Goal: Task Accomplishment & Management: Complete application form

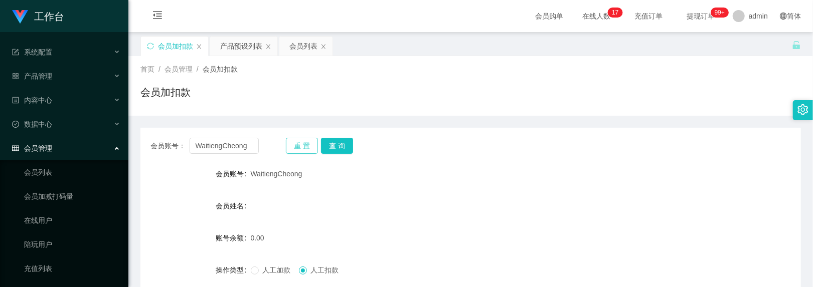
scroll to position [125, 0]
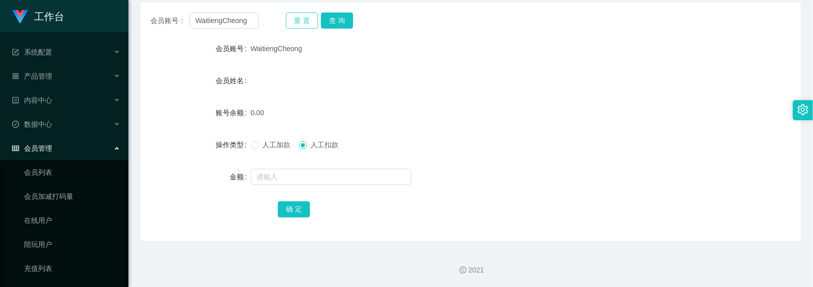
click at [307, 17] on button "重 置" at bounding box center [302, 21] width 32 height 16
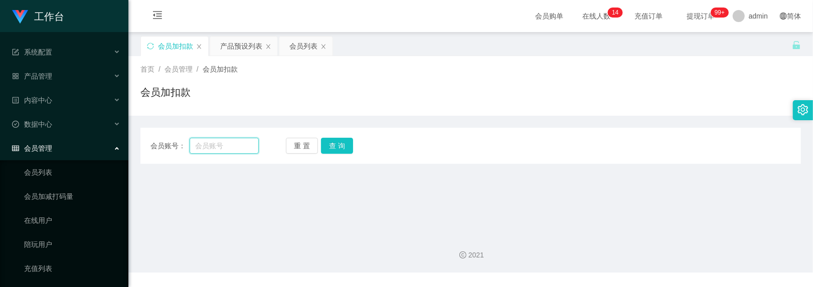
click at [245, 141] on input "text" at bounding box center [225, 146] width 70 height 16
type input "87403231"
click at [339, 147] on button "查 询" at bounding box center [337, 146] width 32 height 16
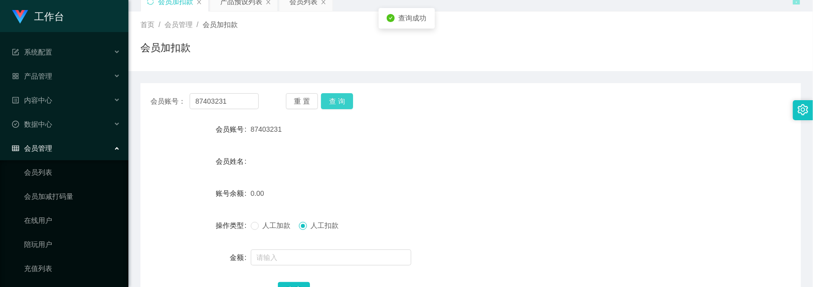
scroll to position [125, 0]
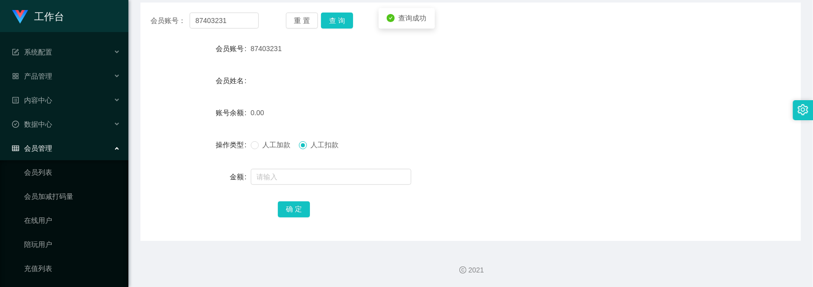
click at [259, 143] on span "人工加款" at bounding box center [277, 145] width 36 height 8
click at [274, 170] on input "text" at bounding box center [331, 177] width 160 height 16
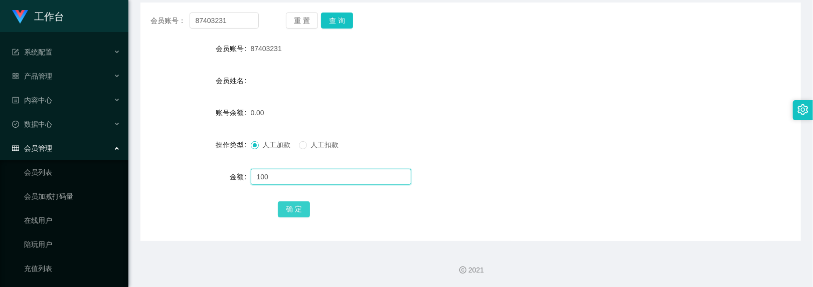
type input "100"
click at [293, 207] on button "确 定" at bounding box center [294, 210] width 32 height 16
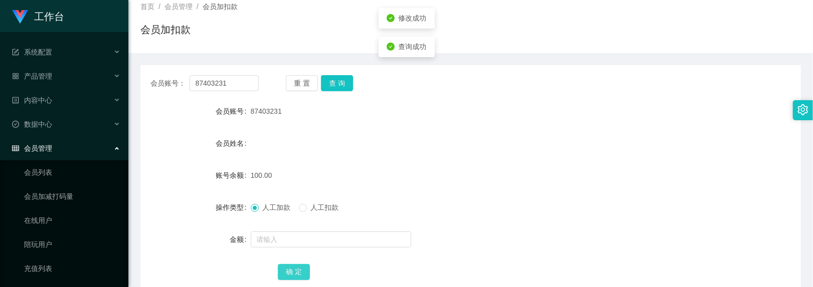
scroll to position [0, 0]
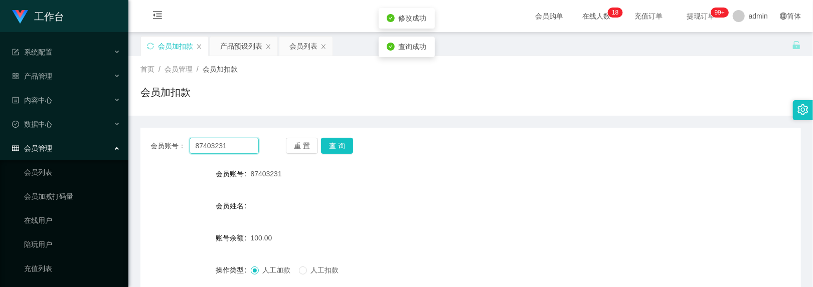
drag, startPoint x: 230, startPoint y: 149, endPoint x: -52, endPoint y: 55, distance: 296.6
click at [0, 55] on html "工作台 系统配置 产品管理 产品列表 产品预设列表 开奖记录 注单管理 即时注单 内容中心 数据中心 会员管理 会员列表 会员加减打码量 在线用户 陪玩用户 …" at bounding box center [406, 143] width 813 height 287
drag, startPoint x: 171, startPoint y: 209, endPoint x: 175, endPoint y: 202, distance: 8.1
click at [171, 209] on div "会员姓名" at bounding box center [195, 206] width 110 height 20
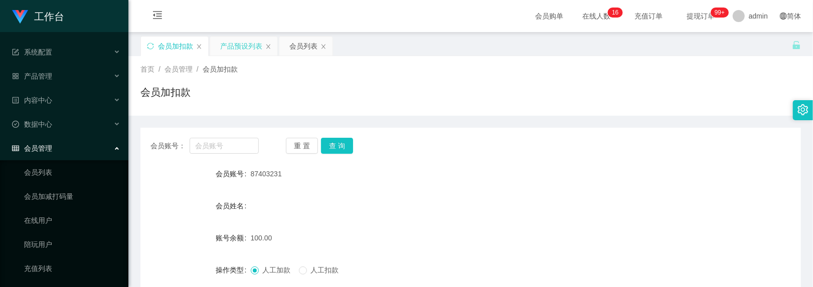
click at [230, 44] on div "产品预设列表" at bounding box center [241, 46] width 42 height 19
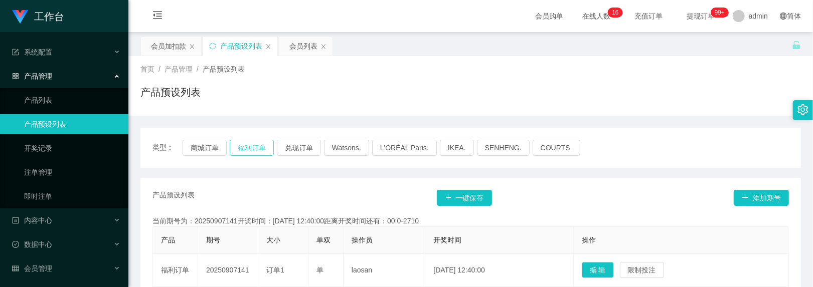
click at [253, 145] on button "福利订单" at bounding box center [252, 148] width 44 height 16
click at [185, 47] on div "会员加扣款" at bounding box center [168, 46] width 35 height 19
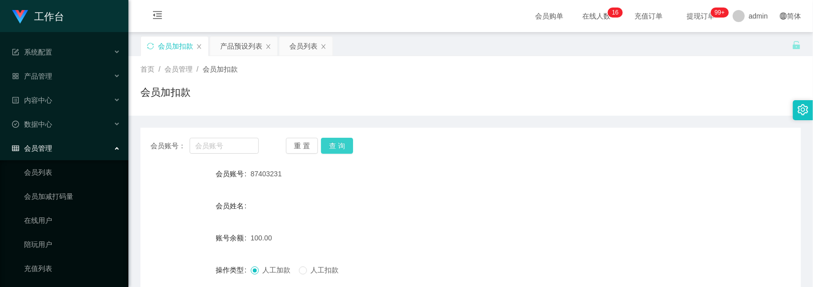
click at [348, 147] on button "查 询" at bounding box center [337, 146] width 32 height 16
click at [337, 141] on button "查 询" at bounding box center [337, 146] width 32 height 16
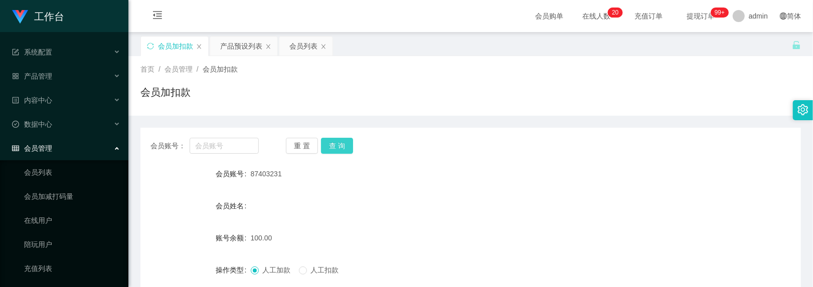
click at [337, 141] on button "查 询" at bounding box center [337, 146] width 32 height 16
drag, startPoint x: 250, startPoint y: 172, endPoint x: 282, endPoint y: 171, distance: 32.1
click at [282, 171] on div "87403231" at bounding box center [443, 174] width 385 height 20
copy span "87403231"
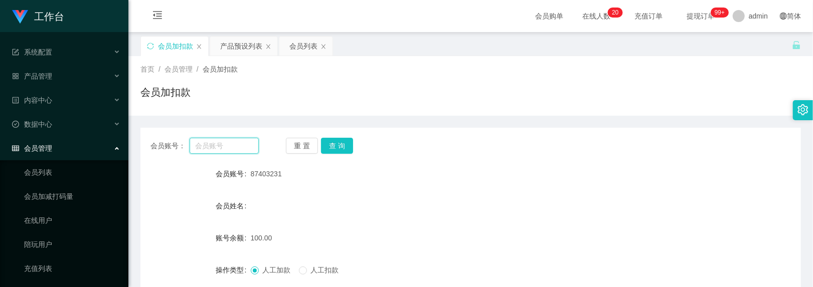
click at [231, 147] on input "text" at bounding box center [225, 146] width 70 height 16
paste input "87403231"
type input "87403231"
click at [332, 144] on button "查 询" at bounding box center [337, 146] width 32 height 16
click at [249, 40] on div "产品预设列表" at bounding box center [241, 46] width 42 height 19
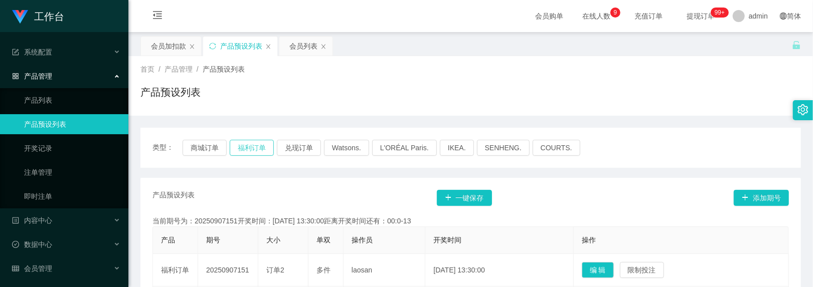
click at [259, 150] on button "福利订单" at bounding box center [252, 148] width 44 height 16
click at [171, 42] on div "会员加扣款" at bounding box center [168, 46] width 35 height 19
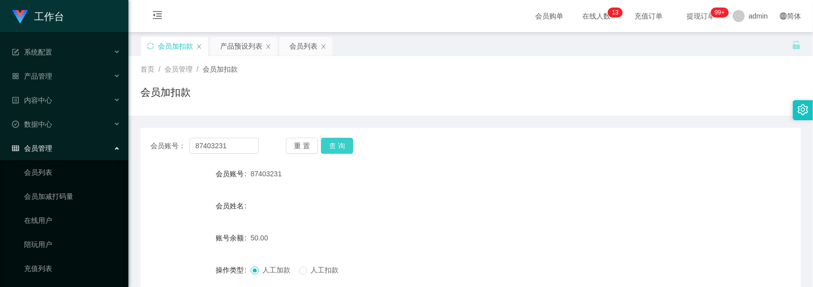
click at [335, 145] on button "查 询" at bounding box center [337, 146] width 32 height 16
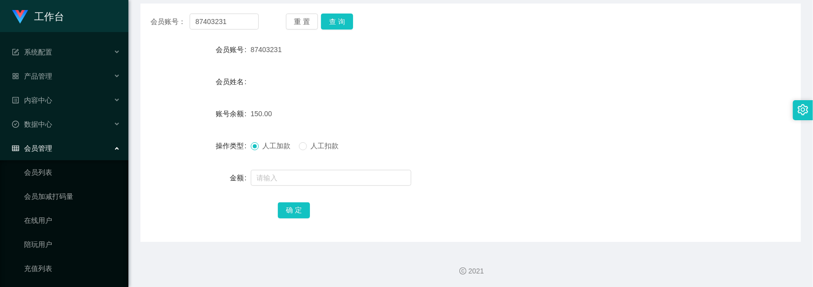
scroll to position [125, 0]
click at [301, 175] on input "text" at bounding box center [331, 177] width 160 height 16
type input "150"
click at [298, 203] on button "确 定" at bounding box center [294, 210] width 32 height 16
drag, startPoint x: 412, startPoint y: 78, endPoint x: 339, endPoint y: 53, distance: 77.1
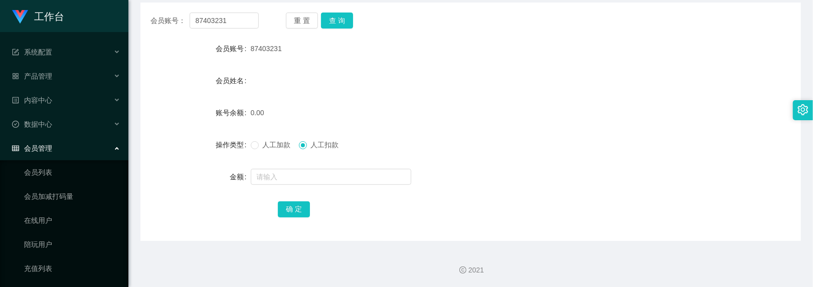
click at [412, 78] on div "会员姓名" at bounding box center [470, 81] width 660 height 20
click at [307, 25] on button "重 置" at bounding box center [302, 21] width 32 height 16
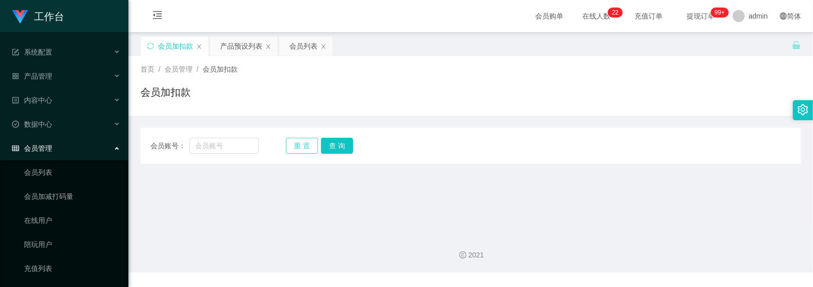
scroll to position [0, 0]
click at [219, 146] on input "text" at bounding box center [225, 146] width 70 height 16
type input "887654"
click at [323, 139] on button "查 询" at bounding box center [337, 146] width 32 height 16
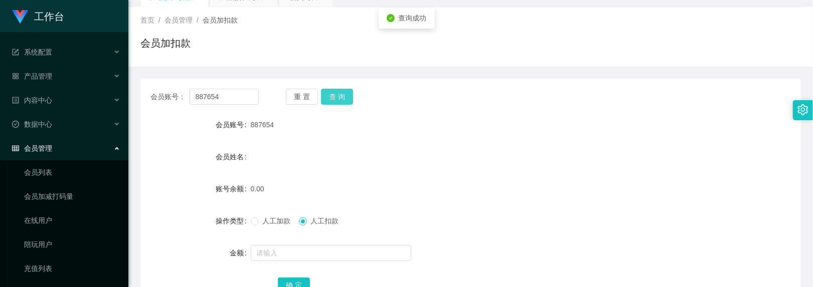
scroll to position [125, 0]
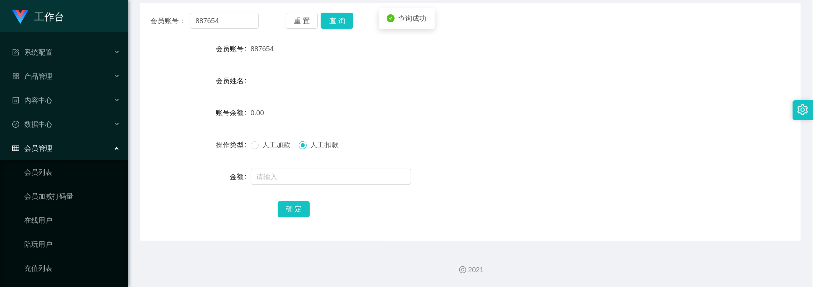
click at [265, 149] on span "人工加款" at bounding box center [277, 145] width 36 height 8
click at [281, 176] on input "text" at bounding box center [331, 177] width 160 height 16
type input "100"
click at [291, 210] on button "确 定" at bounding box center [294, 210] width 32 height 16
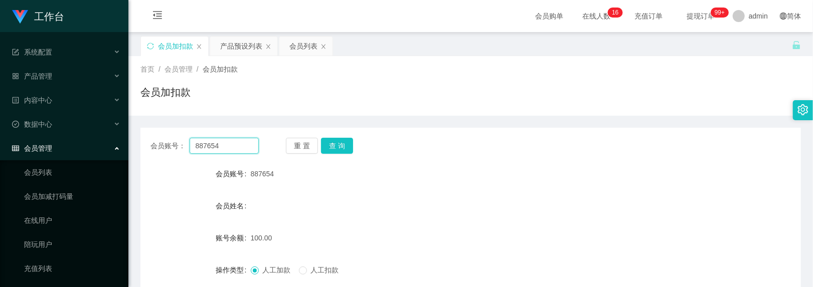
drag, startPoint x: 227, startPoint y: 19, endPoint x: 36, endPoint y: -60, distance: 206.1
click at [36, 0] on html "工作台 系统配置 产品管理 产品列表 产品预设列表 开奖记录 注单管理 即时注单 内容中心 数据中心 会员管理 会员列表 会员加减打码量 在线用户 陪玩用户 …" at bounding box center [406, 143] width 813 height 287
click at [240, 44] on div "产品预设列表" at bounding box center [241, 46] width 42 height 19
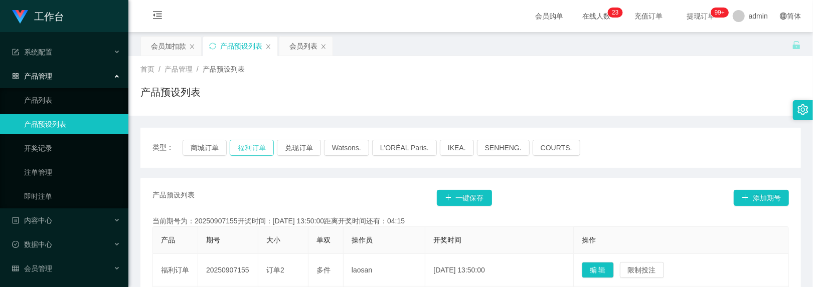
click at [263, 149] on button "福利订单" at bounding box center [252, 148] width 44 height 16
click at [165, 45] on div "会员加扣款" at bounding box center [168, 46] width 35 height 19
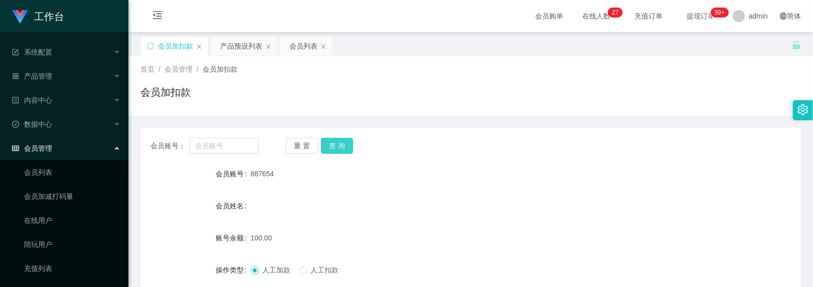
click at [325, 147] on button "查 询" at bounding box center [337, 146] width 32 height 16
drag, startPoint x: 237, startPoint y: 141, endPoint x: 240, endPoint y: 181, distance: 40.2
click at [237, 141] on input "text" at bounding box center [225, 146] width 70 height 16
drag, startPoint x: 248, startPoint y: 174, endPoint x: 277, endPoint y: 174, distance: 29.6
click at [277, 174] on div "会员账号 887654" at bounding box center [470, 174] width 660 height 20
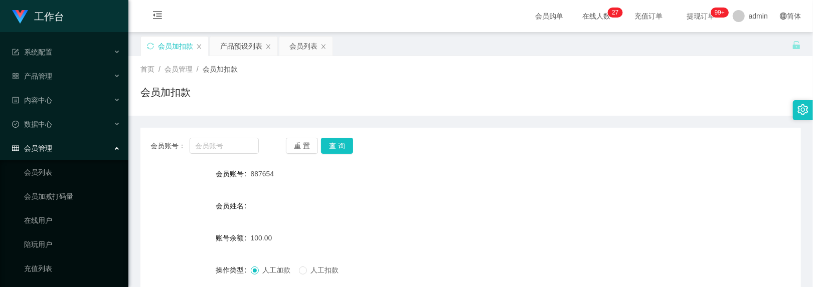
copy div "会员账号 887654"
click at [215, 153] on input "text" at bounding box center [225, 146] width 70 height 16
paste input "887654"
click at [328, 145] on button "查 询" at bounding box center [337, 146] width 32 height 16
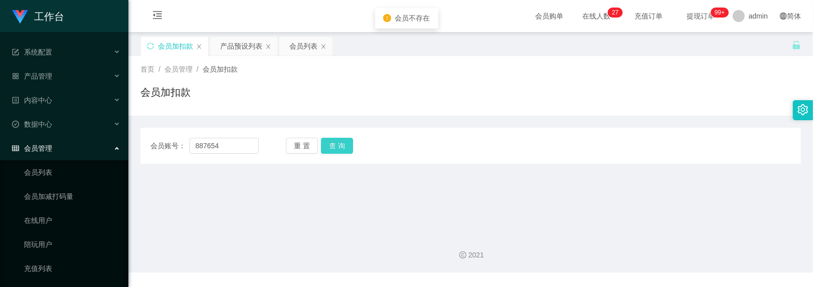
click at [327, 146] on button "查 询" at bounding box center [337, 146] width 32 height 16
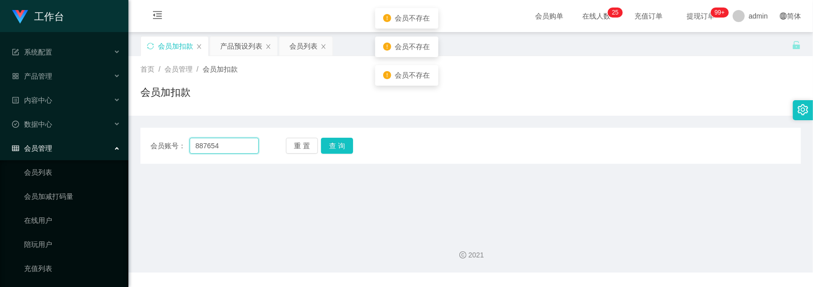
click at [196, 145] on input "887654" at bounding box center [225, 146] width 70 height 16
type input "887654"
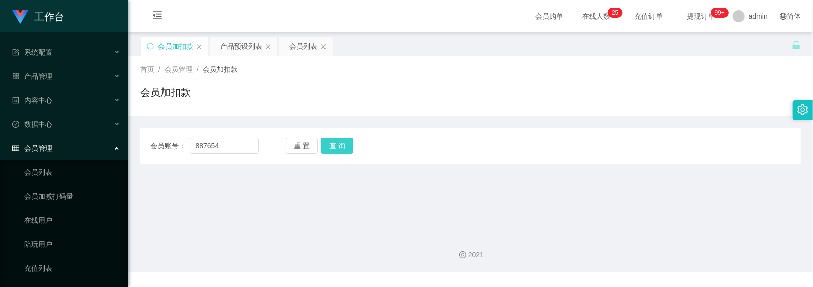
click at [331, 140] on button "查 询" at bounding box center [337, 146] width 32 height 16
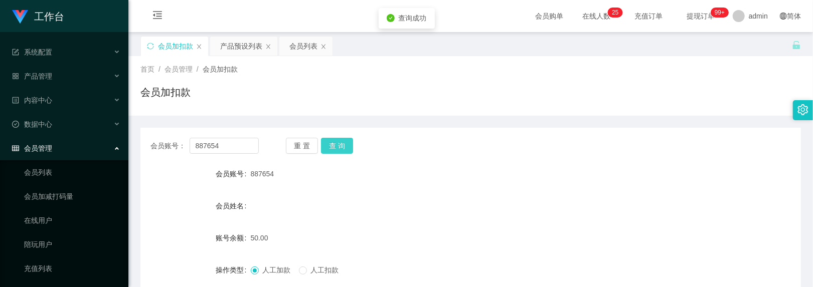
click at [336, 149] on button "查 询" at bounding box center [337, 146] width 32 height 16
click at [341, 151] on button "查 询" at bounding box center [337, 146] width 32 height 16
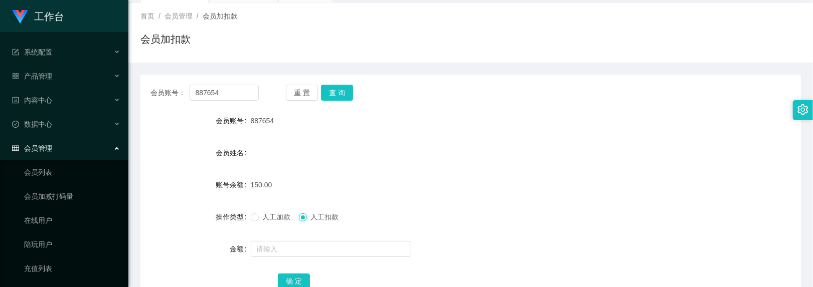
scroll to position [125, 0]
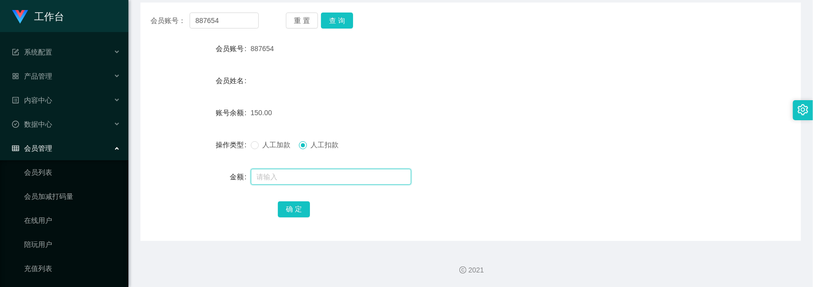
click at [305, 180] on input "text" at bounding box center [331, 177] width 160 height 16
type input "150"
click at [297, 215] on button "确 定" at bounding box center [294, 210] width 32 height 16
drag, startPoint x: 235, startPoint y: 21, endPoint x: -170, endPoint y: -98, distance: 422.7
click at [0, 0] on html "工作台 系统配置 产品管理 产品列表 产品预设列表 开奖记录 注单管理 即时注单 内容中心 数据中心 会员管理 会员列表 会员加减打码量 在线用户 陪玩用户 …" at bounding box center [406, 143] width 813 height 287
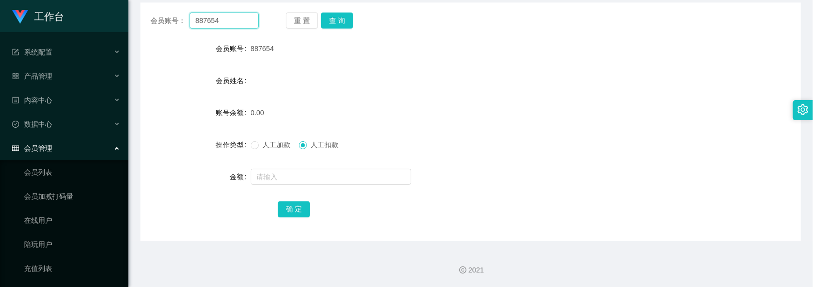
scroll to position [0, 0]
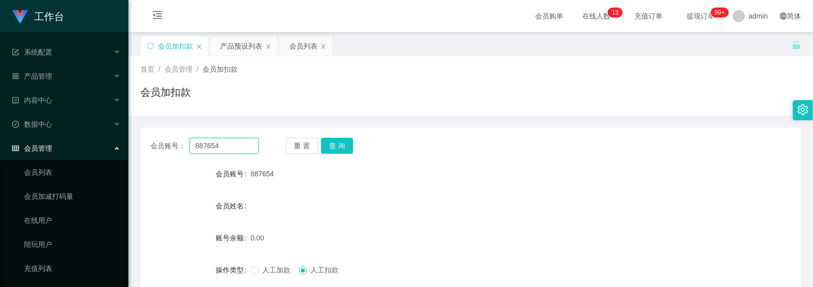
paste input "zhanghe800"
type input "zhanghe800"
click at [335, 140] on button "查 询" at bounding box center [337, 146] width 32 height 16
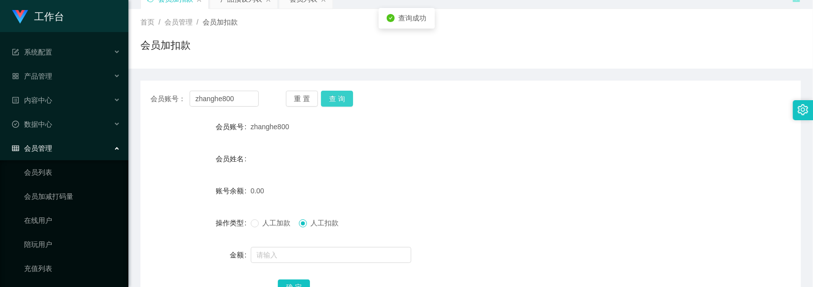
scroll to position [125, 0]
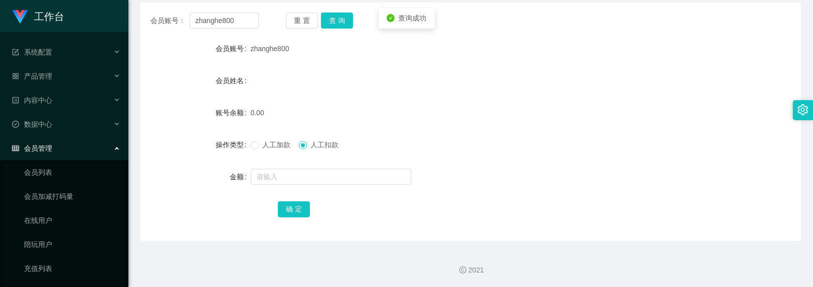
click at [275, 141] on span "人工加款" at bounding box center [277, 145] width 36 height 8
click at [280, 175] on input "text" at bounding box center [331, 177] width 160 height 16
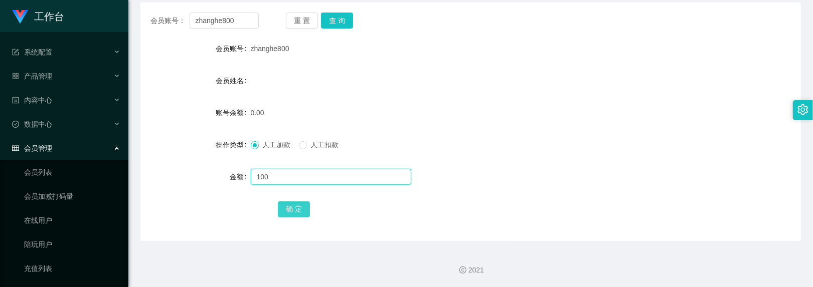
type input "100"
click at [291, 213] on button "确 定" at bounding box center [294, 210] width 32 height 16
click at [337, 23] on button "查 询" at bounding box center [337, 21] width 32 height 16
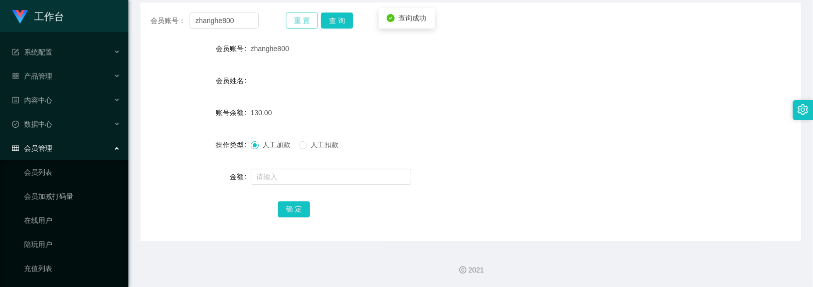
click at [291, 19] on button "重 置" at bounding box center [302, 21] width 32 height 16
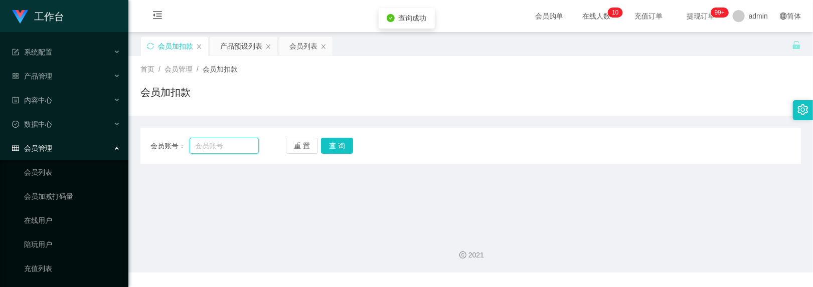
click at [213, 145] on input "text" at bounding box center [225, 146] width 70 height 16
click at [233, 145] on input "text" at bounding box center [225, 146] width 70 height 16
type input "97302751"
click at [337, 141] on button "查 询" at bounding box center [337, 146] width 32 height 16
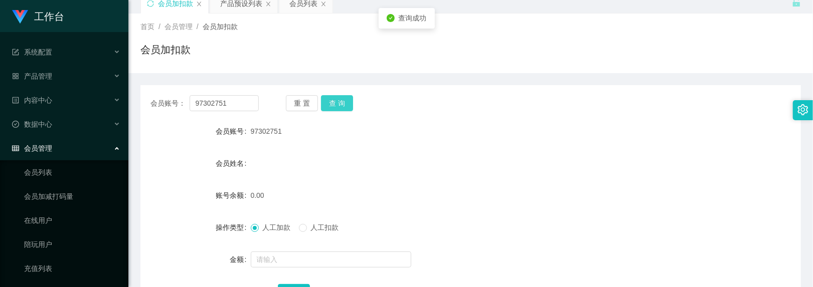
scroll to position [67, 0]
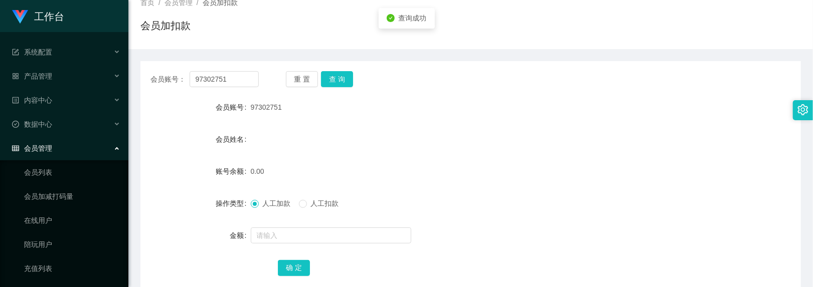
click at [278, 245] on div at bounding box center [443, 236] width 385 height 20
click at [281, 243] on input "text" at bounding box center [331, 236] width 160 height 16
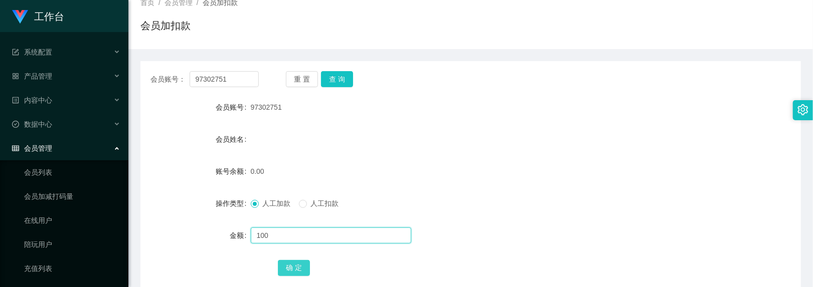
type input "100"
click at [294, 265] on button "确 定" at bounding box center [294, 268] width 32 height 16
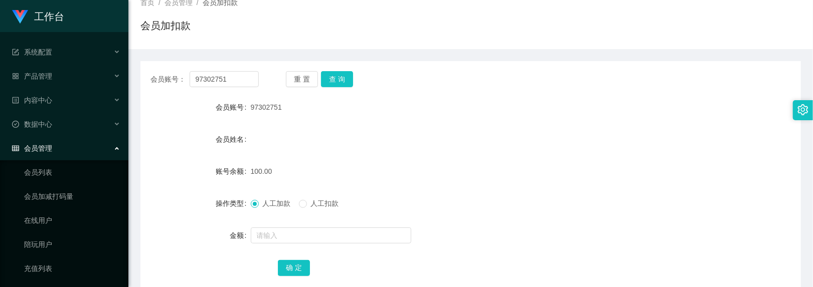
drag, startPoint x: 249, startPoint y: 105, endPoint x: 284, endPoint y: 102, distance: 35.2
click at [284, 102] on div "97302751" at bounding box center [443, 107] width 385 height 20
copy span "97302751"
click at [305, 81] on button "重 置" at bounding box center [302, 79] width 32 height 16
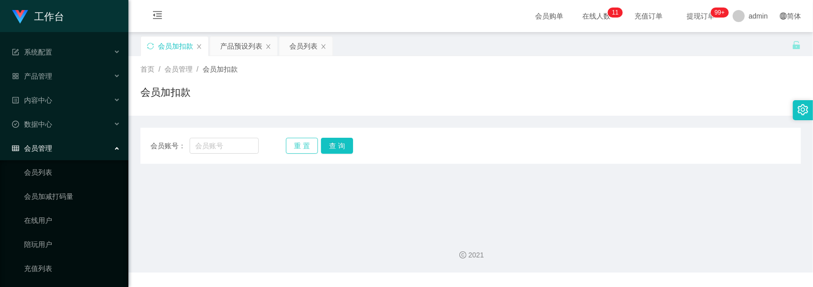
scroll to position [0, 0]
click at [241, 143] on input "text" at bounding box center [225, 146] width 70 height 16
paste input "zhanghe800"
type input "zhanghe800"
click at [335, 138] on button "查 询" at bounding box center [337, 146] width 32 height 16
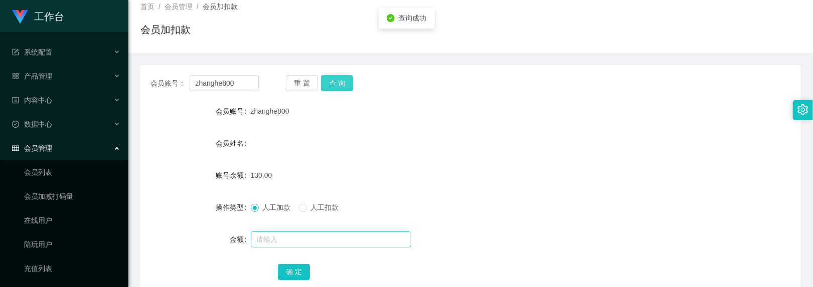
scroll to position [125, 0]
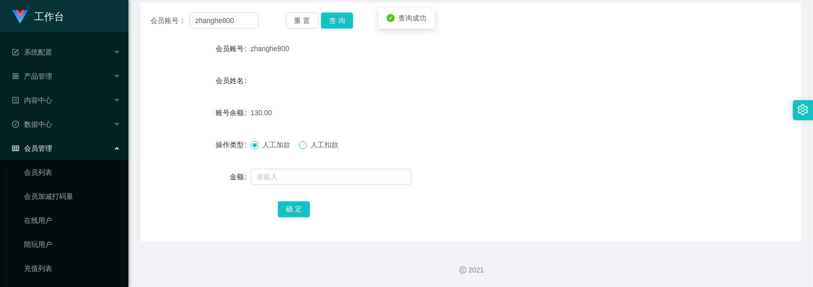
click at [306, 149] on span at bounding box center [303, 145] width 8 height 8
click at [299, 167] on div at bounding box center [443, 177] width 385 height 20
click at [292, 179] on input "text" at bounding box center [331, 177] width 160 height 16
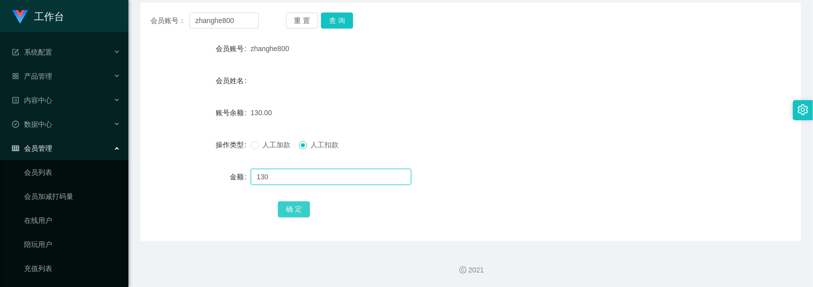
type input "130"
click at [289, 211] on button "确 定" at bounding box center [294, 210] width 32 height 16
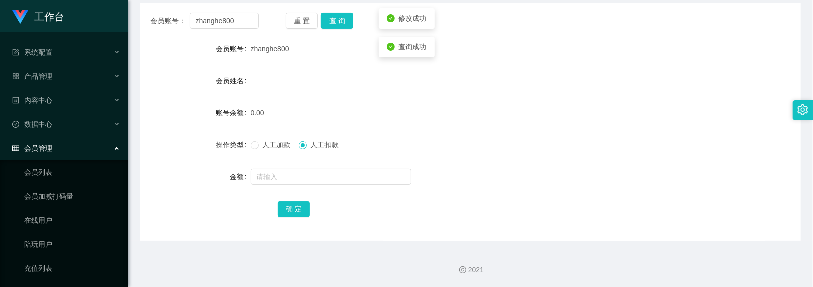
click at [309, 11] on div "会员账号： zhanghe800 重 置 查 询 会员账号 zhanghe800 会员姓名 账号余额 0.00 操作类型 人工加款 人工扣款 金额 确 定" at bounding box center [470, 122] width 660 height 239
click at [302, 20] on button "重 置" at bounding box center [302, 21] width 32 height 16
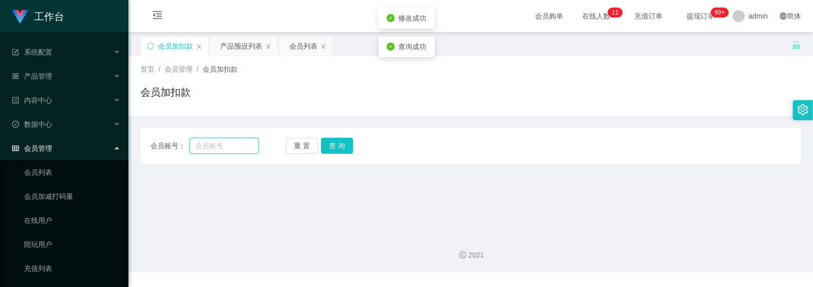
click at [235, 139] on input "text" at bounding box center [225, 146] width 70 height 16
paste input "97302751"
type input "97302751"
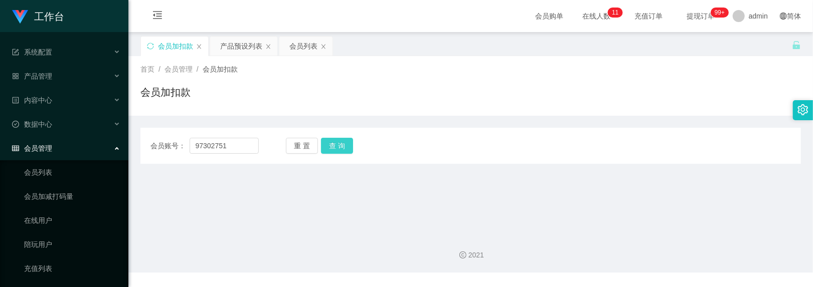
click at [337, 147] on button "查 询" at bounding box center [337, 146] width 32 height 16
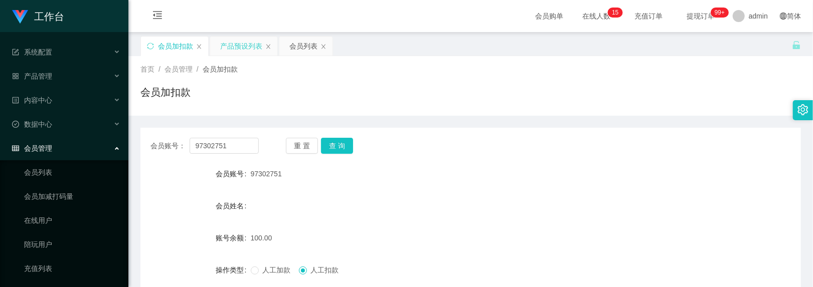
click at [246, 48] on div "产品预设列表" at bounding box center [241, 46] width 42 height 19
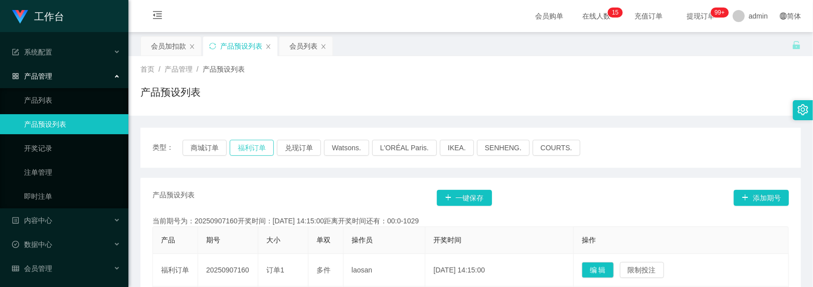
click at [251, 141] on button "福利订单" at bounding box center [252, 148] width 44 height 16
click at [161, 39] on div "会员加扣款" at bounding box center [168, 46] width 35 height 19
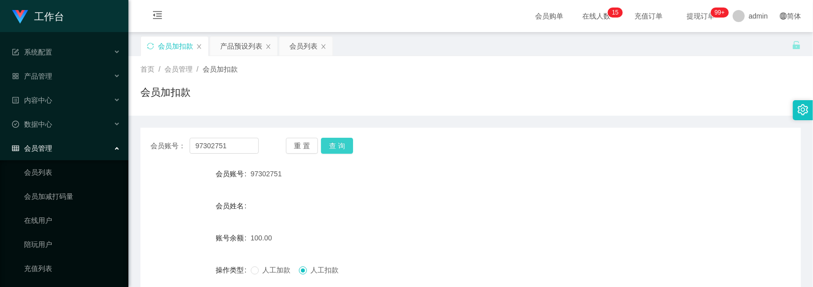
click at [329, 152] on button "查 询" at bounding box center [337, 146] width 32 height 16
click at [337, 147] on button "查 询" at bounding box center [337, 146] width 32 height 16
click at [243, 51] on div "产品预设列表" at bounding box center [241, 46] width 42 height 19
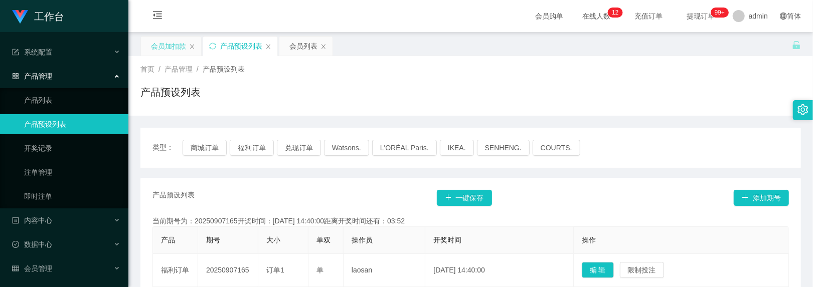
click at [169, 51] on div "会员加扣款" at bounding box center [168, 46] width 35 height 19
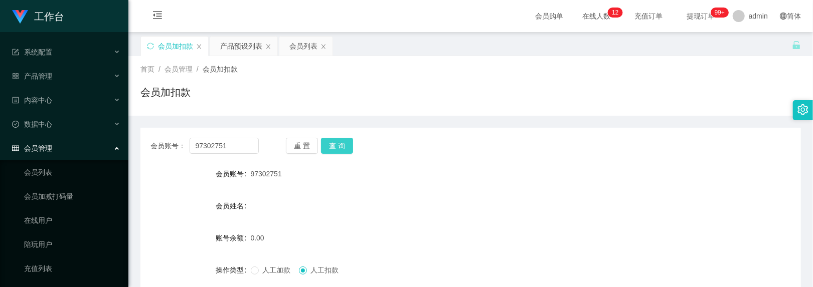
click at [344, 152] on button "查 询" at bounding box center [337, 146] width 32 height 16
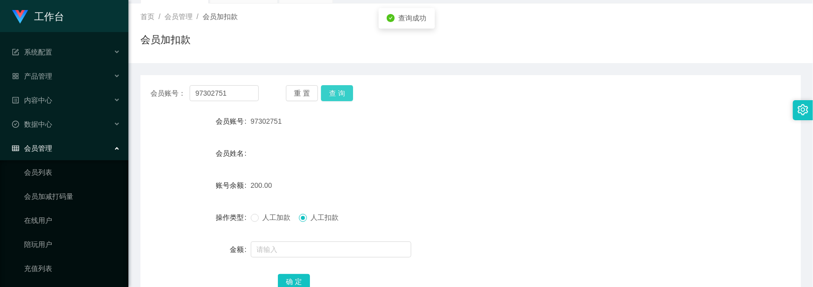
scroll to position [125, 0]
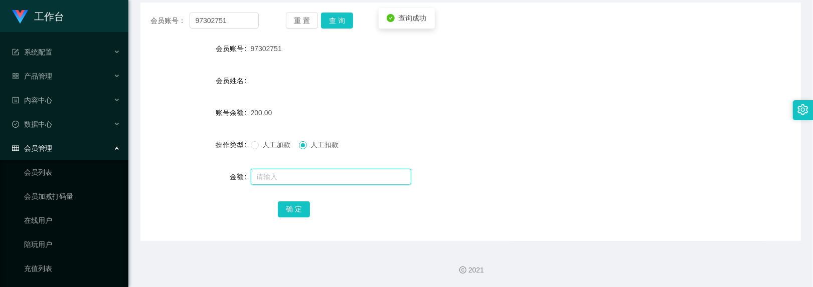
click at [355, 181] on input "text" at bounding box center [331, 177] width 160 height 16
type input "2"
type input "50"
drag, startPoint x: 297, startPoint y: 212, endPoint x: 309, endPoint y: 198, distance: 18.8
click at [297, 212] on button "确 定" at bounding box center [294, 210] width 32 height 16
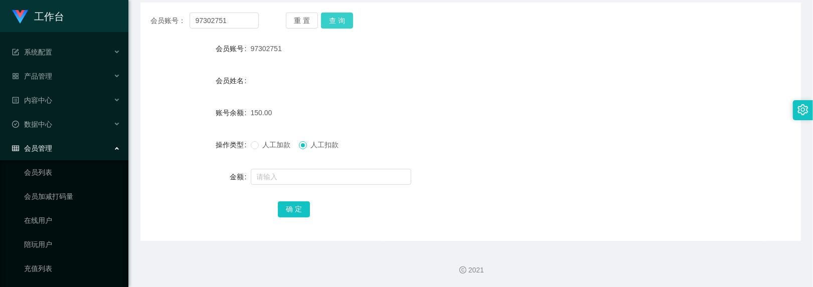
click at [349, 13] on button "查 询" at bounding box center [337, 21] width 32 height 16
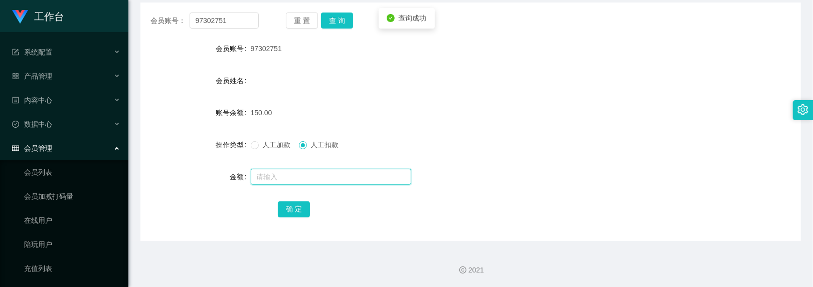
click at [297, 169] on input "text" at bounding box center [331, 177] width 160 height 16
type input "150"
click at [298, 203] on button "确 定" at bounding box center [294, 210] width 32 height 16
click at [295, 18] on button "重 置" at bounding box center [302, 21] width 32 height 16
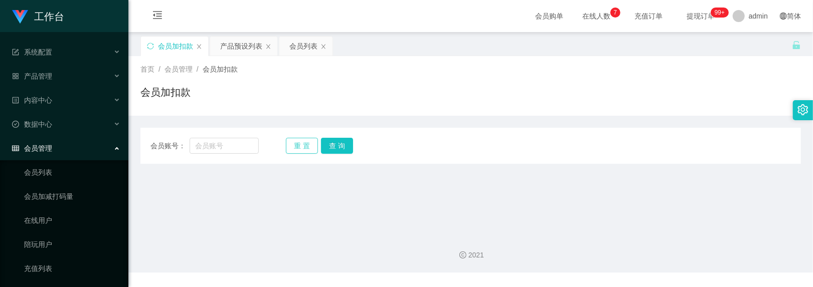
scroll to position [0, 0]
click at [217, 145] on input "text" at bounding box center [225, 146] width 70 height 16
type input "Cuibobo7"
click at [330, 145] on button "查 询" at bounding box center [337, 146] width 32 height 16
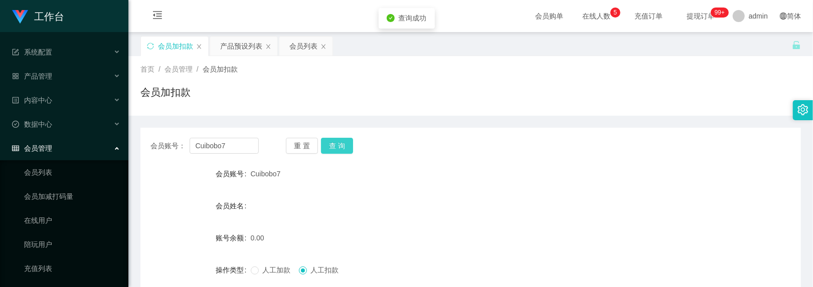
scroll to position [67, 0]
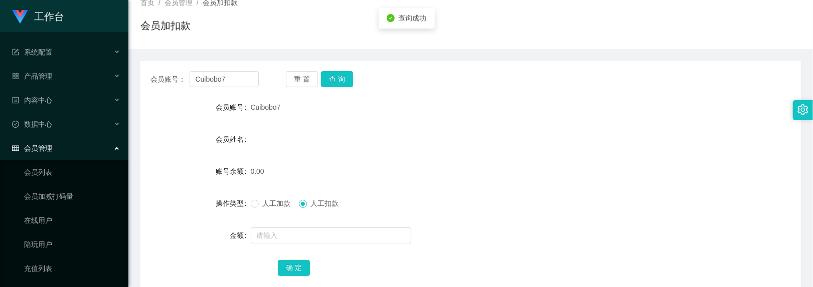
click at [272, 204] on span "人工加款" at bounding box center [277, 204] width 36 height 8
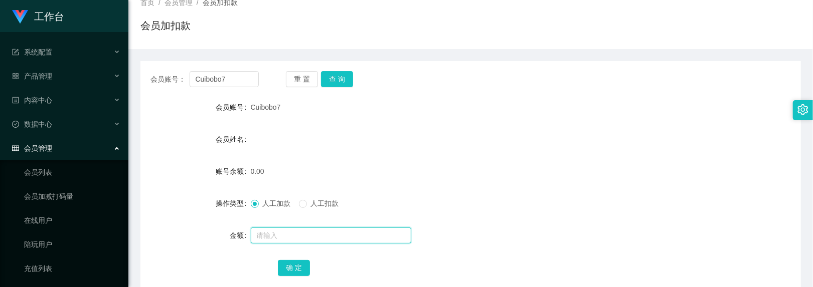
click at [323, 231] on input "text" at bounding box center [331, 236] width 160 height 16
type input "100"
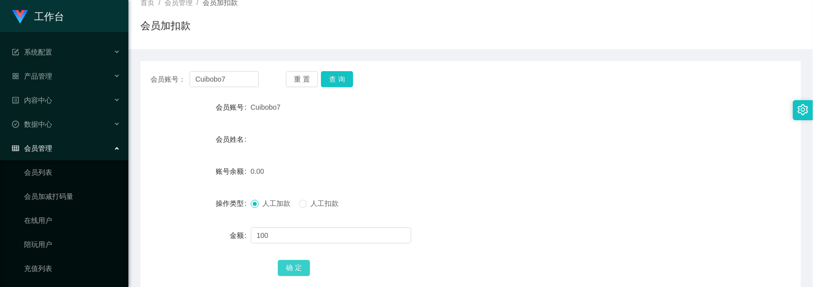
click at [301, 269] on button "确 定" at bounding box center [294, 268] width 32 height 16
drag, startPoint x: 237, startPoint y: 82, endPoint x: 9, endPoint y: 25, distance: 234.8
click at [9, 25] on section "工作台 系统配置 产品管理 产品列表 产品预设列表 开奖记录 注单管理 即时注单 内容中心 数据中心 会员管理 会员列表 会员加减打码量 在线用户 陪玩用户 …" at bounding box center [406, 139] width 813 height 413
click at [331, 77] on button "查 询" at bounding box center [337, 79] width 32 height 16
click at [321, 77] on button "查 询" at bounding box center [337, 79] width 32 height 16
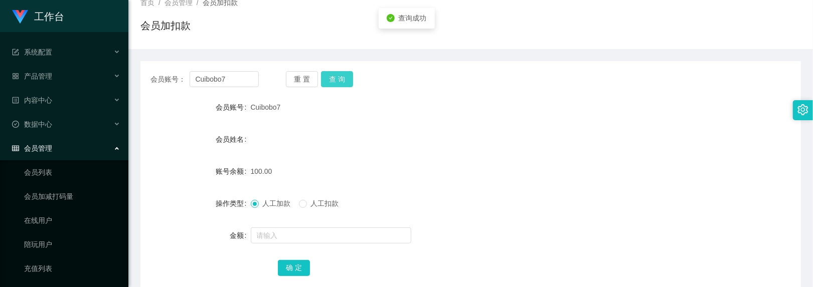
scroll to position [0, 0]
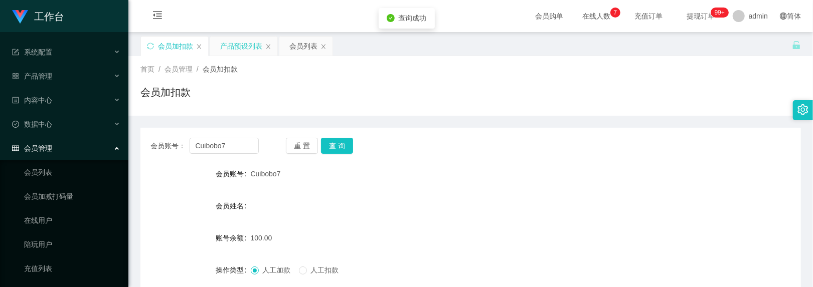
click at [247, 48] on div "产品预设列表" at bounding box center [241, 46] width 42 height 19
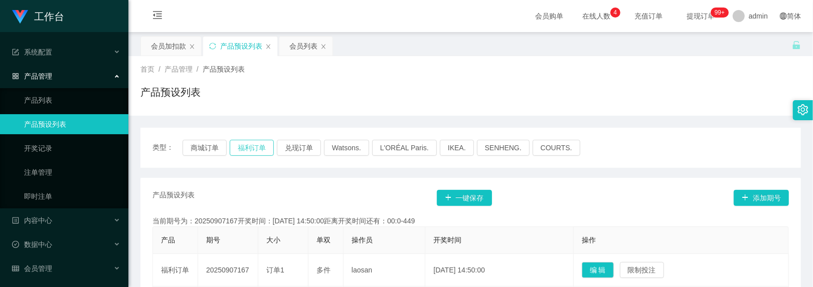
click at [268, 143] on button "福利订单" at bounding box center [252, 148] width 44 height 16
click at [159, 44] on div "会员加扣款" at bounding box center [168, 46] width 35 height 19
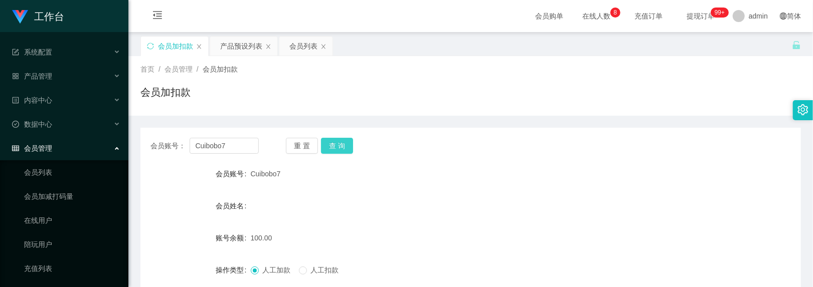
click at [327, 141] on button "查 询" at bounding box center [337, 146] width 32 height 16
click at [251, 43] on div "产品预设列表" at bounding box center [241, 46] width 42 height 19
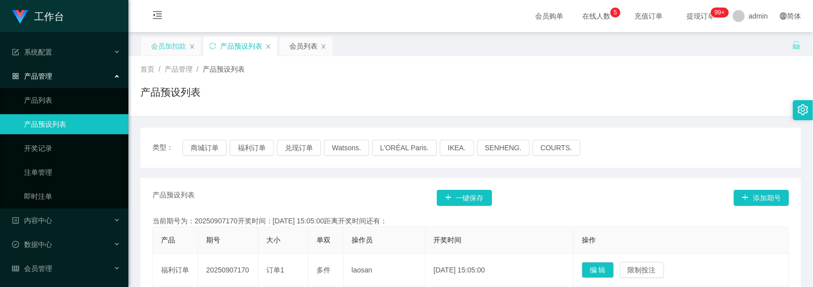
click at [170, 49] on div "会员加扣款" at bounding box center [168, 46] width 35 height 19
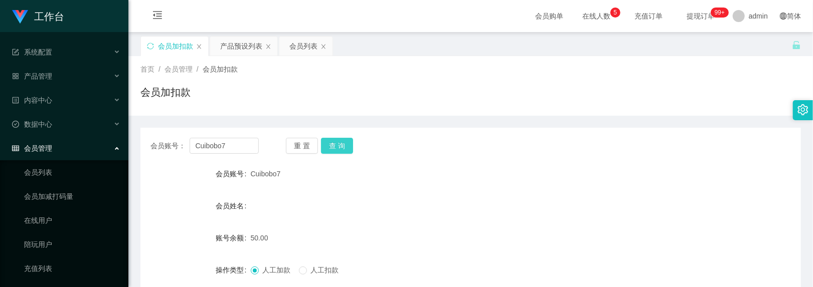
click at [333, 148] on button "查 询" at bounding box center [337, 146] width 32 height 16
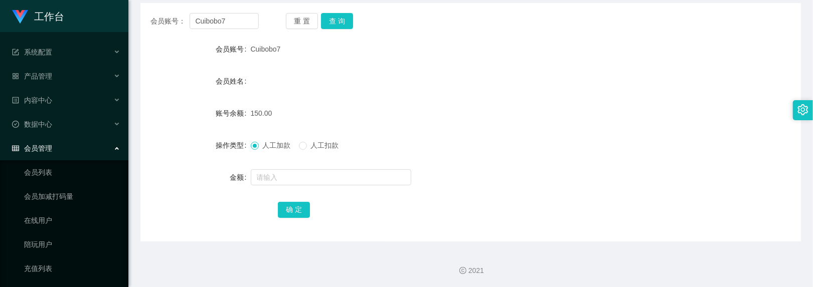
scroll to position [125, 0]
click at [306, 175] on input "text" at bounding box center [331, 177] width 160 height 16
type input "150"
click at [325, 179] on input "150" at bounding box center [331, 177] width 160 height 16
click at [295, 215] on button "确 定" at bounding box center [294, 210] width 32 height 16
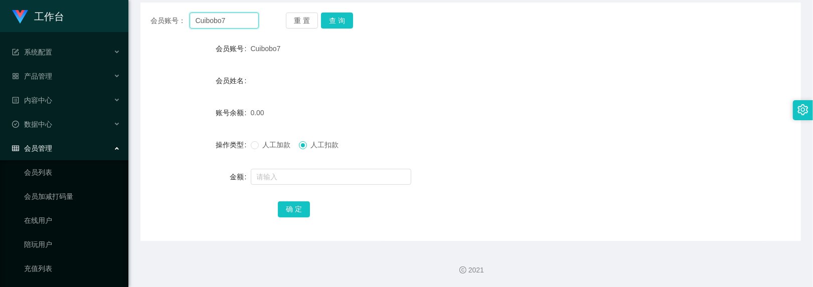
drag, startPoint x: 237, startPoint y: 24, endPoint x: 44, endPoint y: -51, distance: 207.2
click at [44, 0] on html "工作台 系统配置 产品管理 产品列表 产品预设列表 开奖记录 注单管理 即时注单 内容中心 数据中心 会员管理 会员列表 会员加减打码量 在线用户 陪玩用户 …" at bounding box center [406, 143] width 813 height 287
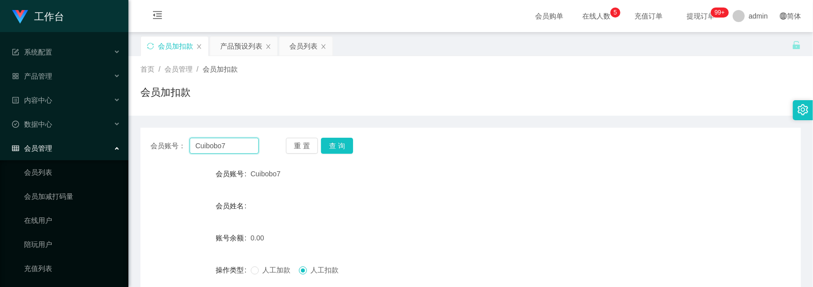
paste input "aitiengCheong"
type input "aitiengCheong"
click at [342, 153] on button "查 询" at bounding box center [337, 146] width 32 height 16
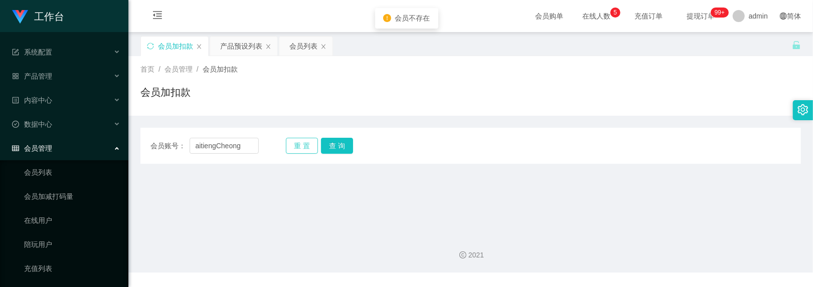
click at [299, 139] on button "重 置" at bounding box center [302, 146] width 32 height 16
click at [224, 147] on input "text" at bounding box center [225, 146] width 70 height 16
paste input "aitiengCheong"
type input "aitiengCheong"
drag, startPoint x: 305, startPoint y: 145, endPoint x: 275, endPoint y: 142, distance: 30.2
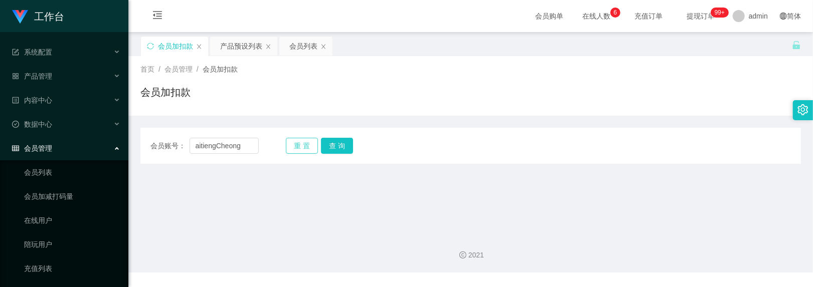
click at [305, 145] on button "重 置" at bounding box center [302, 146] width 32 height 16
click at [240, 142] on input "text" at bounding box center [225, 146] width 70 height 16
paste input "WaitiengCheong"
type input "WaitiengCheong"
click at [327, 140] on button "查 询" at bounding box center [337, 146] width 32 height 16
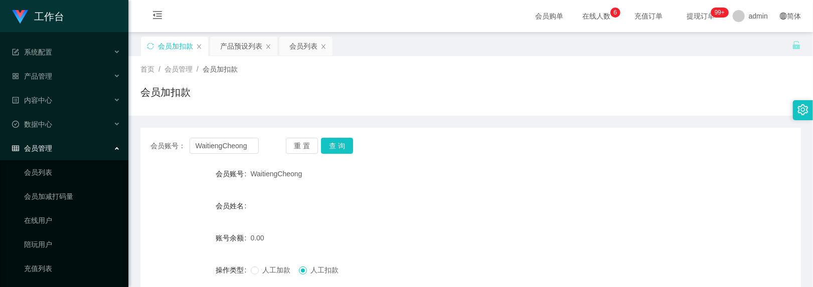
click at [180, 168] on div "会员账号" at bounding box center [195, 174] width 110 height 20
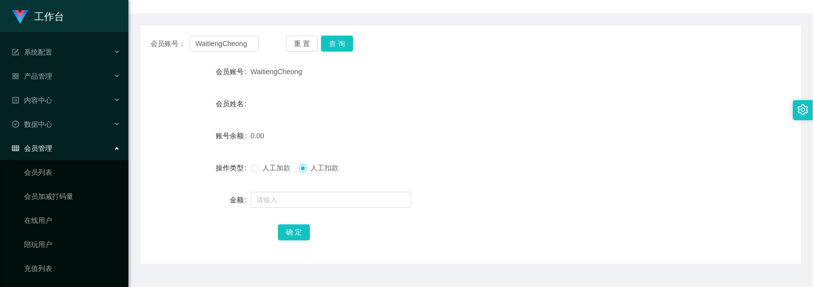
scroll to position [125, 0]
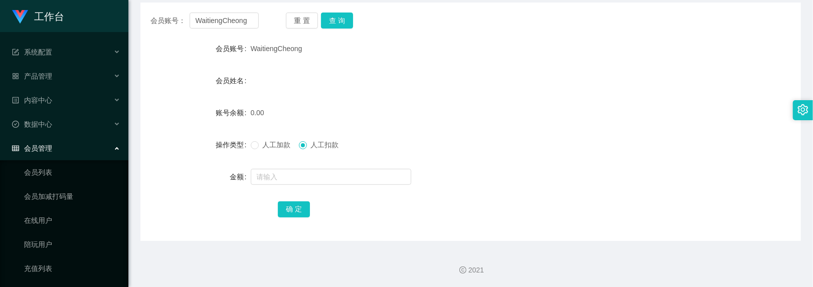
click at [273, 142] on span "人工加款" at bounding box center [277, 145] width 36 height 8
click at [297, 173] on input "text" at bounding box center [331, 177] width 160 height 16
type input "100"
click at [296, 210] on button "确 定" at bounding box center [294, 210] width 32 height 16
click at [331, 21] on button "查 询" at bounding box center [337, 21] width 32 height 16
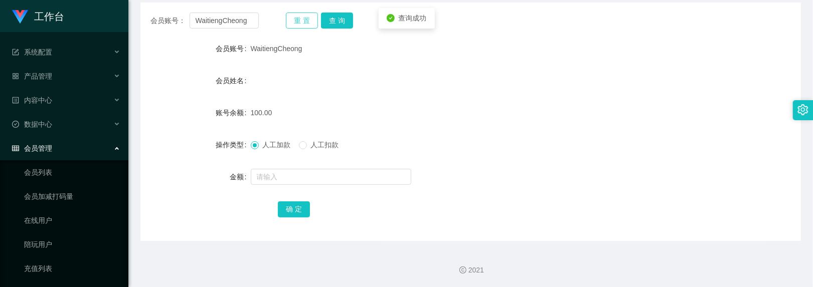
click at [314, 21] on button "重 置" at bounding box center [302, 21] width 32 height 16
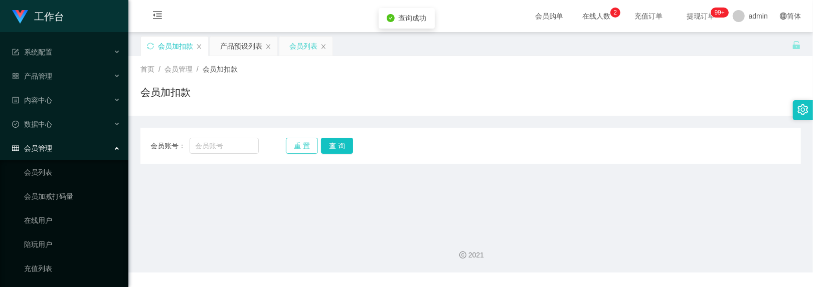
scroll to position [0, 0]
click at [229, 143] on input "text" at bounding box center [225, 146] width 70 height 16
paste input "Cuibobo7"
type input "Cuibobo7"
click at [342, 145] on button "查 询" at bounding box center [337, 146] width 32 height 16
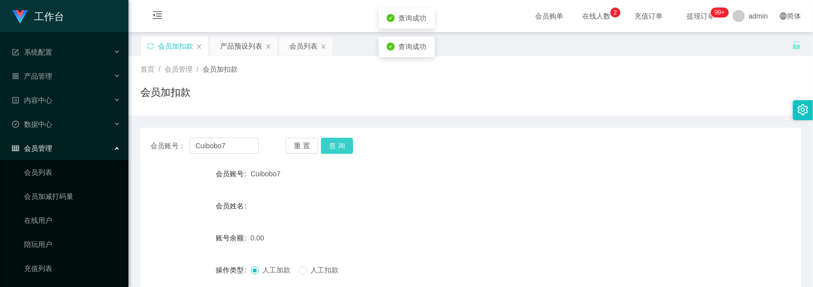
scroll to position [67, 0]
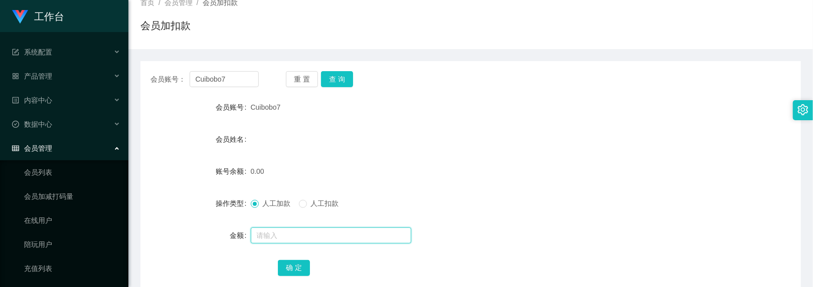
click at [325, 236] on input "text" at bounding box center [331, 236] width 160 height 16
type input "100"
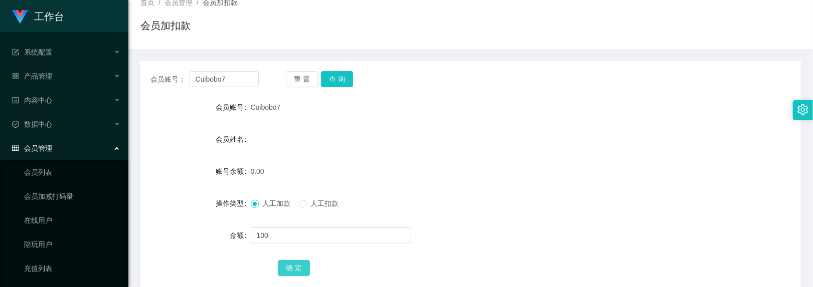
click at [303, 267] on button "确 定" at bounding box center [294, 268] width 32 height 16
click at [338, 73] on button "查 询" at bounding box center [337, 79] width 32 height 16
click at [311, 82] on button "重 置" at bounding box center [302, 79] width 32 height 16
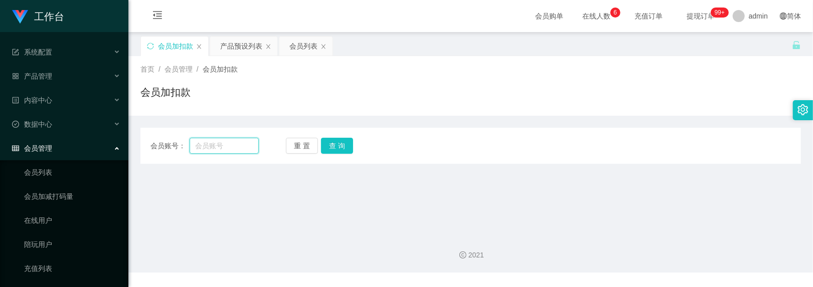
click at [232, 147] on input "text" at bounding box center [225, 146] width 70 height 16
paste input "WaitiengCheong"
type input "WaitiengCheong"
click at [334, 140] on button "查 询" at bounding box center [337, 146] width 32 height 16
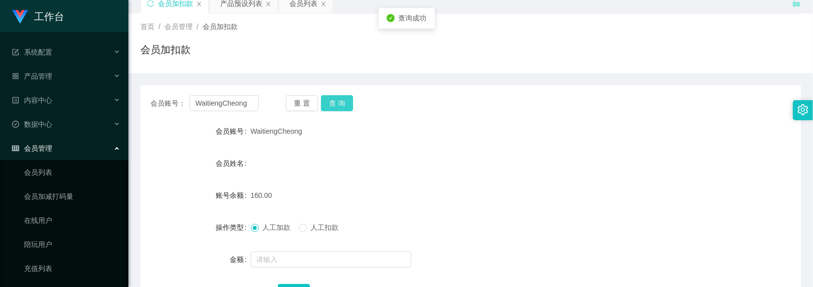
scroll to position [67, 0]
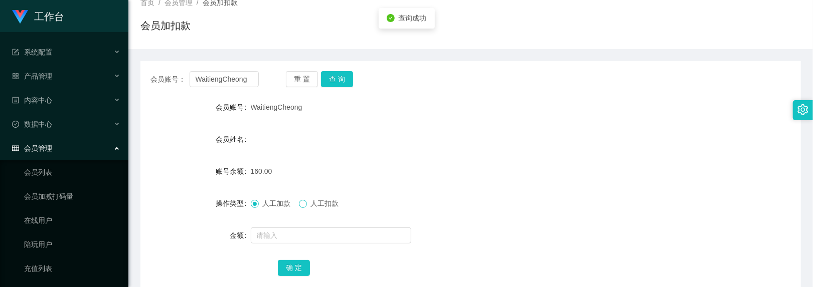
click at [301, 208] on span at bounding box center [303, 204] width 8 height 8
click at [304, 240] on input "text" at bounding box center [331, 236] width 160 height 16
type input "30"
click at [291, 269] on button "确 定" at bounding box center [294, 268] width 32 height 16
click at [300, 271] on button "确 定" at bounding box center [294, 268] width 32 height 16
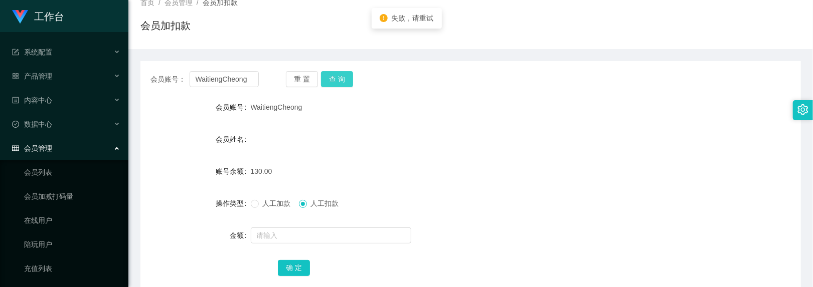
click at [337, 73] on button "查 询" at bounding box center [337, 79] width 32 height 16
click at [341, 78] on button "查 询" at bounding box center [337, 79] width 32 height 16
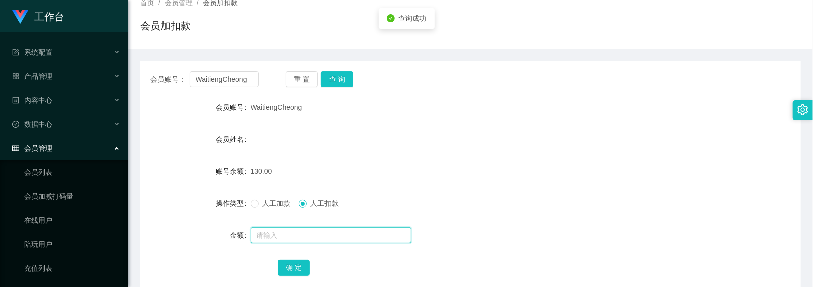
click at [307, 241] on input "text" at bounding box center [331, 236] width 160 height 16
type input "130"
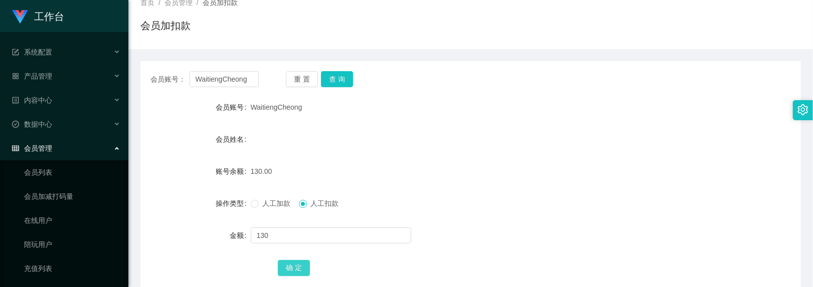
click at [293, 262] on button "确 定" at bounding box center [294, 268] width 32 height 16
click at [298, 83] on button "重 置" at bounding box center [302, 79] width 32 height 16
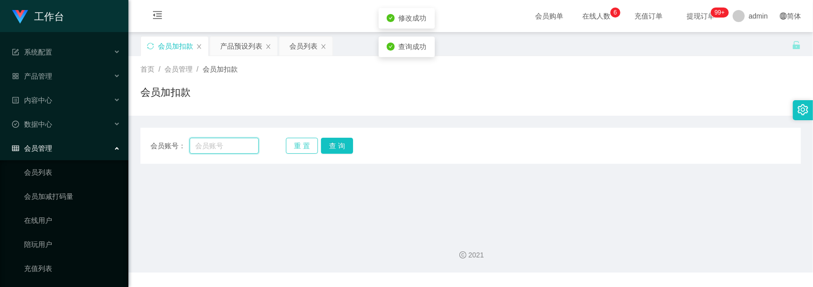
drag, startPoint x: 240, startPoint y: 147, endPoint x: 303, endPoint y: 151, distance: 63.3
click at [240, 147] on input "text" at bounding box center [225, 146] width 70 height 16
paste input "97302751"
type input "97302751"
click at [330, 150] on button "查 询" at bounding box center [337, 146] width 32 height 16
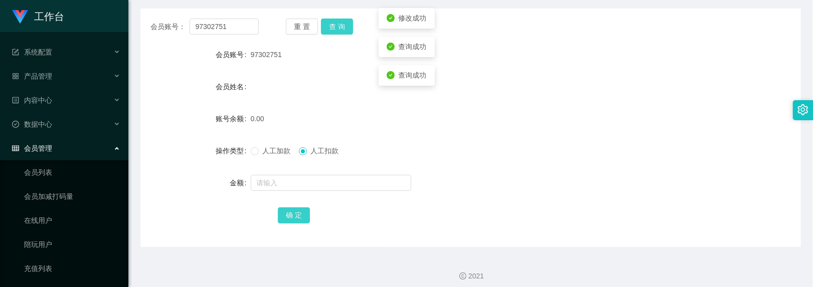
scroll to position [125, 0]
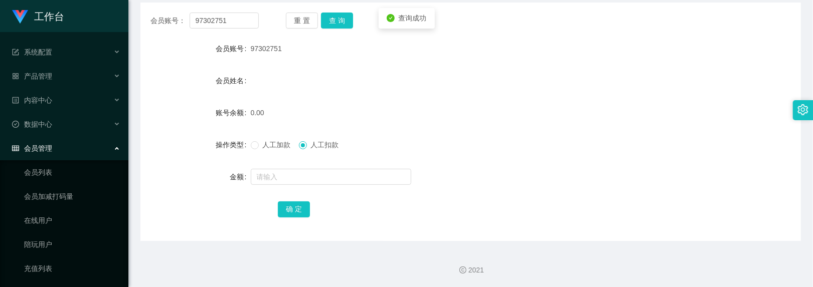
click at [261, 148] on span "人工加款" at bounding box center [277, 145] width 36 height 8
click at [288, 171] on input "text" at bounding box center [331, 177] width 160 height 16
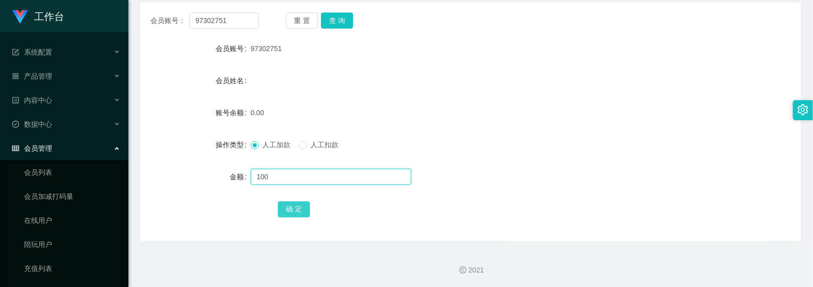
type input "100"
click at [298, 205] on button "确 定" at bounding box center [294, 210] width 32 height 16
click at [300, 16] on button "重 置" at bounding box center [302, 21] width 32 height 16
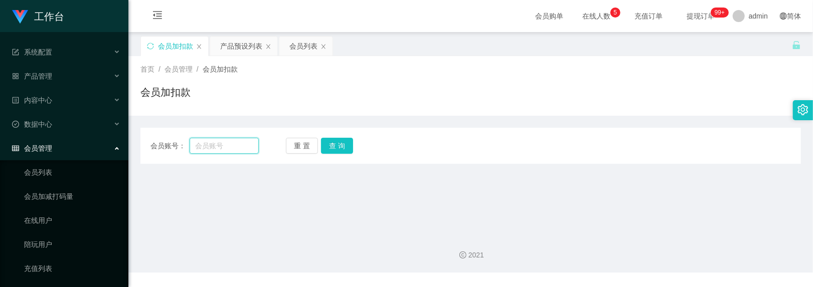
click at [220, 139] on input "text" at bounding box center [225, 146] width 70 height 16
paste input "Shadow3103"
type input "Shadow3103"
click at [327, 139] on button "查 询" at bounding box center [337, 146] width 32 height 16
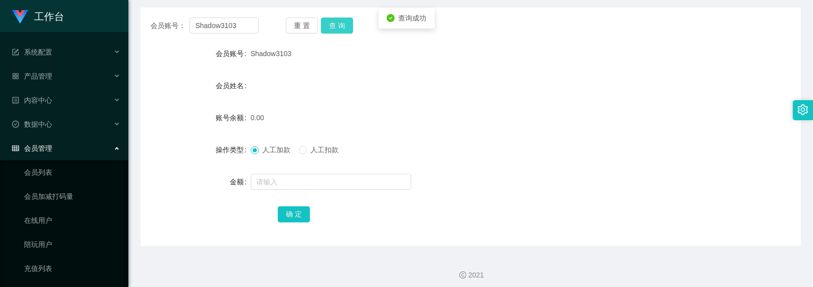
scroll to position [125, 0]
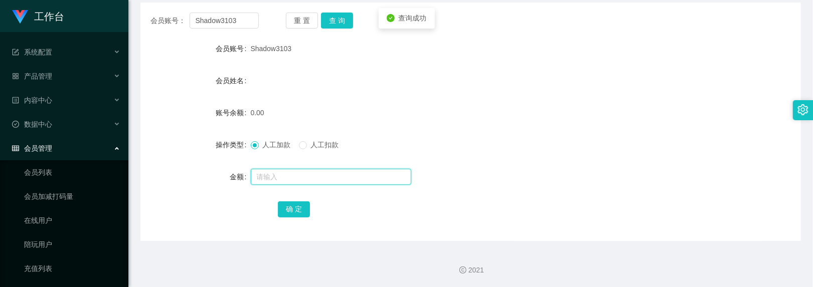
click at [286, 180] on input "text" at bounding box center [331, 177] width 160 height 16
type input "100"
click at [293, 212] on button "确 定" at bounding box center [294, 210] width 32 height 16
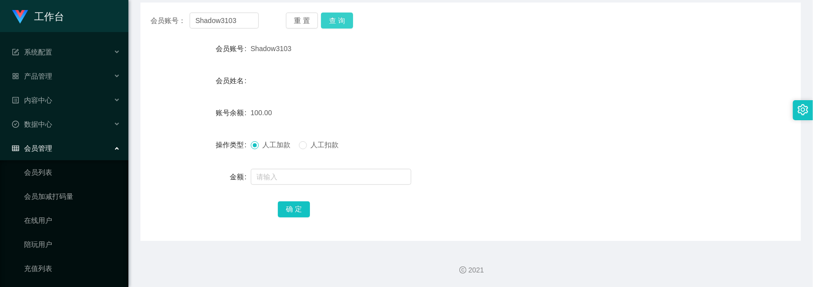
drag, startPoint x: 336, startPoint y: 23, endPoint x: 330, endPoint y: 47, distance: 24.8
click at [336, 23] on button "查 询" at bounding box center [337, 21] width 32 height 16
click at [311, 142] on span "人工扣款" at bounding box center [325, 145] width 36 height 8
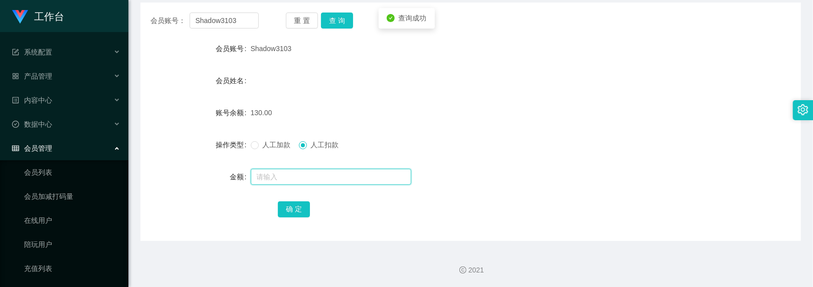
click at [298, 183] on input "text" at bounding box center [331, 177] width 160 height 16
type input "130"
click at [289, 205] on button "确 定" at bounding box center [294, 210] width 32 height 16
click at [299, 23] on button "重 置" at bounding box center [302, 21] width 32 height 16
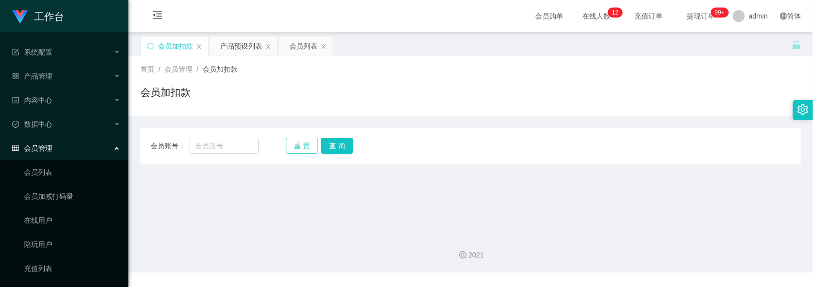
scroll to position [0, 0]
click at [221, 140] on input "text" at bounding box center [225, 146] width 70 height 16
paste input "97302751"
type input "97302751"
click at [339, 151] on button "查 询" at bounding box center [337, 146] width 32 height 16
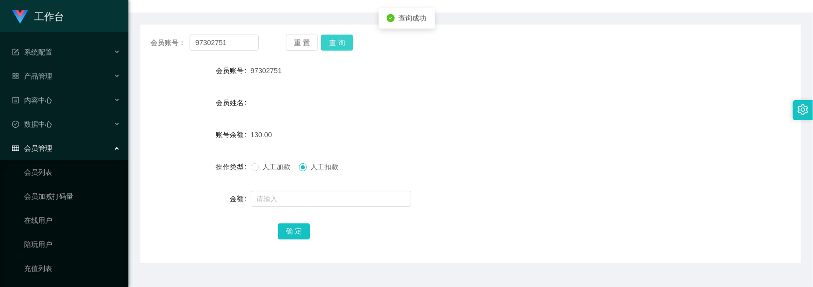
scroll to position [125, 0]
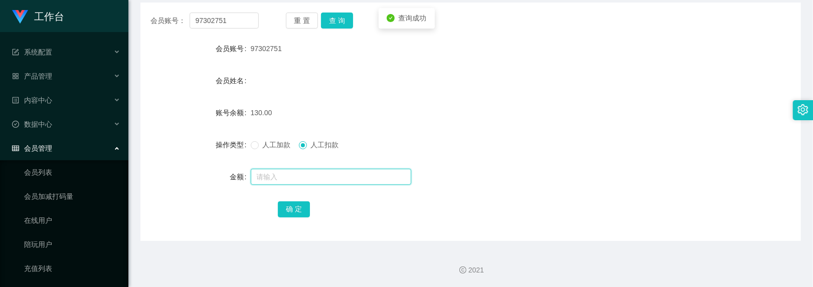
click at [299, 171] on input "text" at bounding box center [331, 177] width 160 height 16
type input "130"
click at [301, 209] on button "确 定" at bounding box center [294, 210] width 32 height 16
click at [297, 17] on button "重 置" at bounding box center [302, 21] width 32 height 16
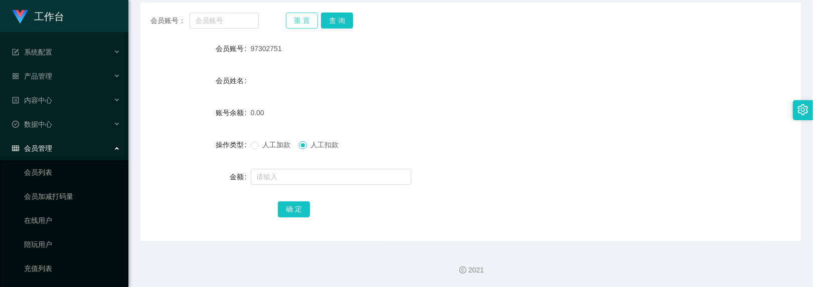
scroll to position [0, 0]
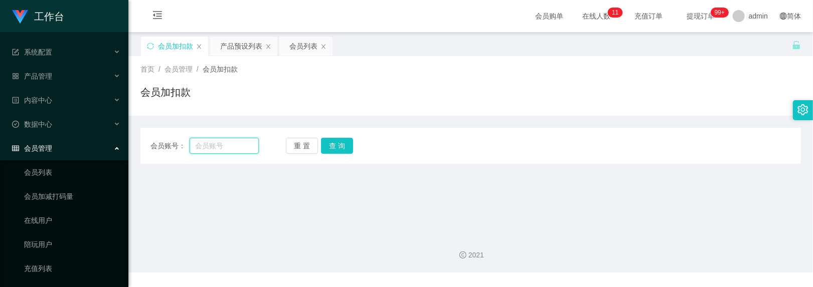
click at [229, 150] on input "text" at bounding box center [225, 146] width 70 height 16
paste input "WaitiengCheong"
type input "WaitiengCheong"
click at [333, 144] on button "查 询" at bounding box center [337, 146] width 32 height 16
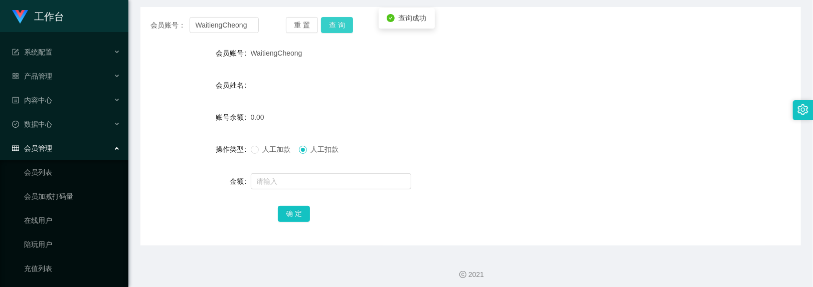
scroll to position [125, 0]
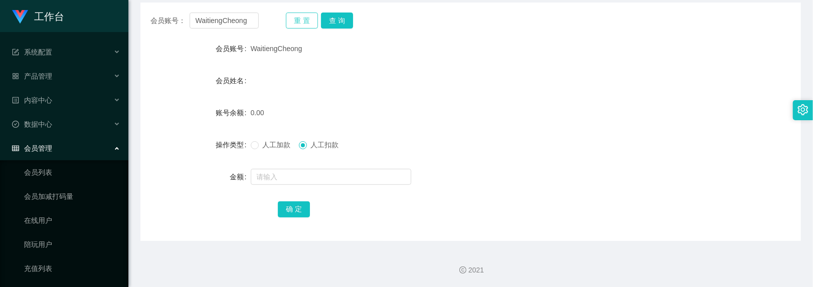
click at [297, 18] on button "重 置" at bounding box center [302, 21] width 32 height 16
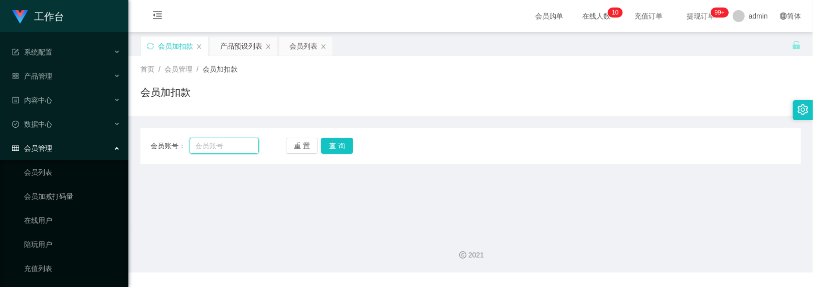
click at [231, 149] on input "text" at bounding box center [225, 146] width 70 height 16
paste input "zhanghe800"
type input "zhanghe800"
click at [323, 153] on button "查 询" at bounding box center [337, 146] width 32 height 16
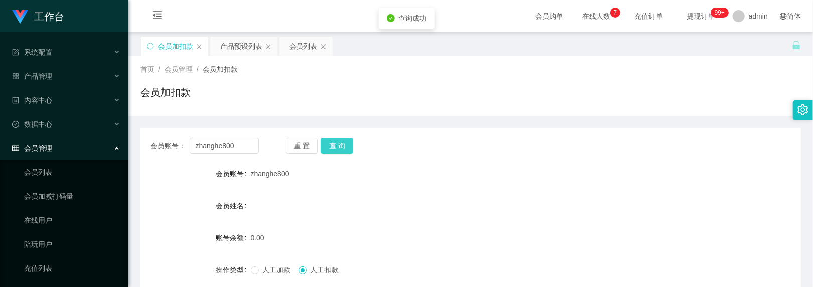
scroll to position [67, 0]
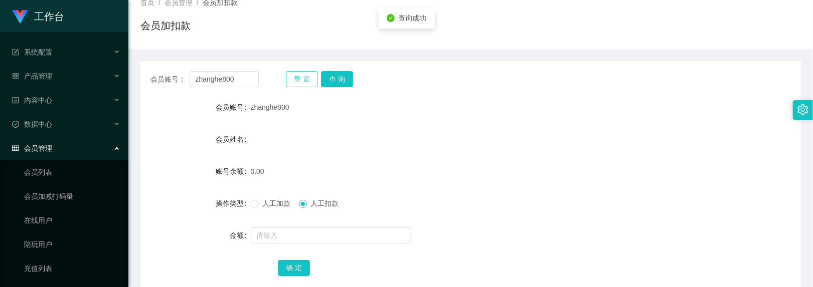
click at [299, 75] on button "重 置" at bounding box center [302, 79] width 32 height 16
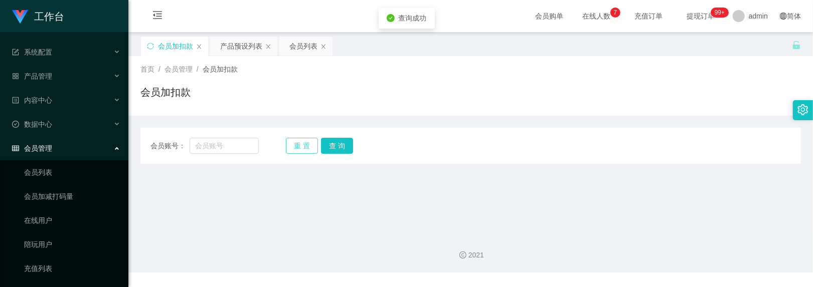
scroll to position [0, 0]
